Goal: Transaction & Acquisition: Obtain resource

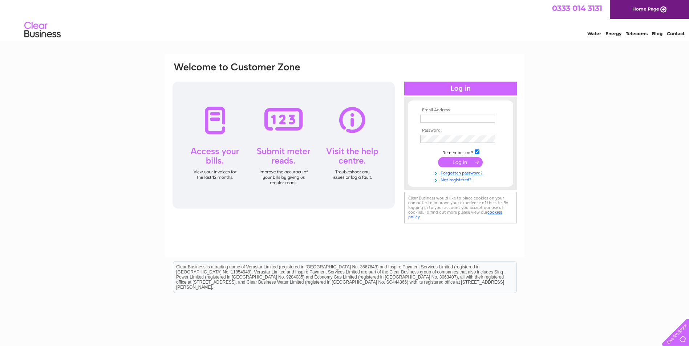
type input "[EMAIL_ADDRESS][DOMAIN_NAME]"
click at [450, 163] on input "submit" at bounding box center [460, 162] width 45 height 10
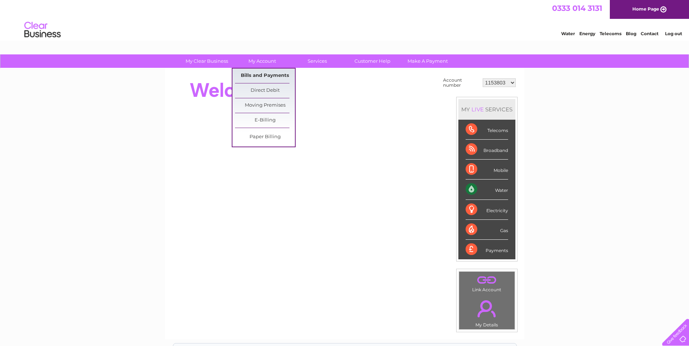
click at [268, 76] on link "Bills and Payments" at bounding box center [265, 76] width 60 height 15
click at [260, 73] on link "Bills and Payments" at bounding box center [265, 76] width 60 height 15
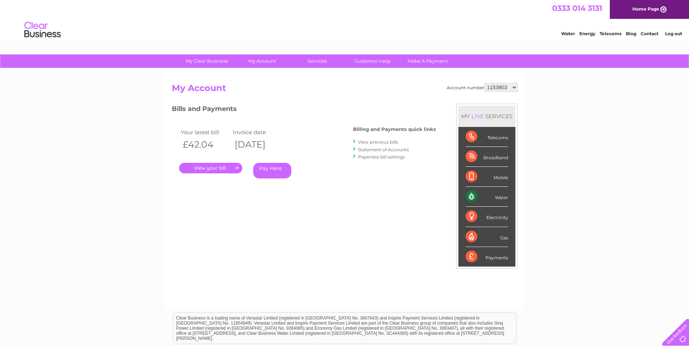
click at [199, 168] on link "." at bounding box center [210, 168] width 63 height 11
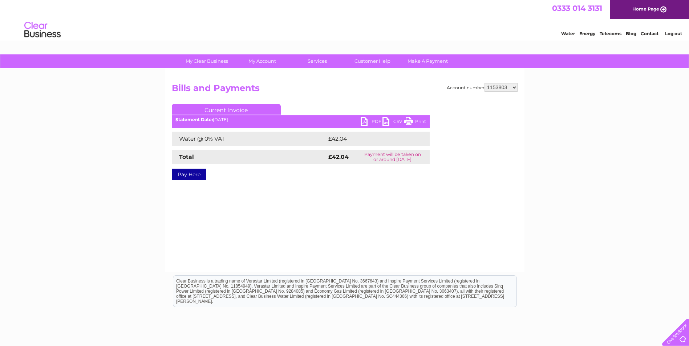
click at [373, 121] on link "PDF" at bounding box center [372, 122] width 22 height 11
